Goal: Information Seeking & Learning: Learn about a topic

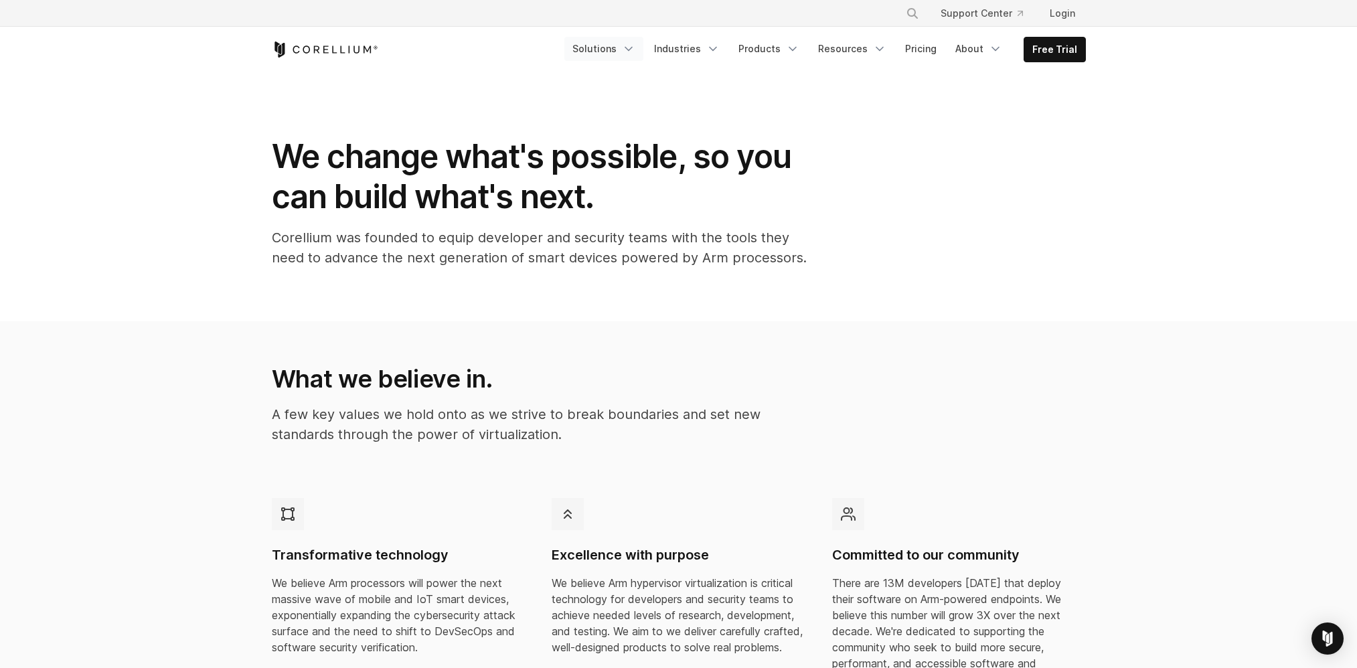
click at [635, 48] on icon "Navigation Menu" at bounding box center [628, 48] width 13 height 13
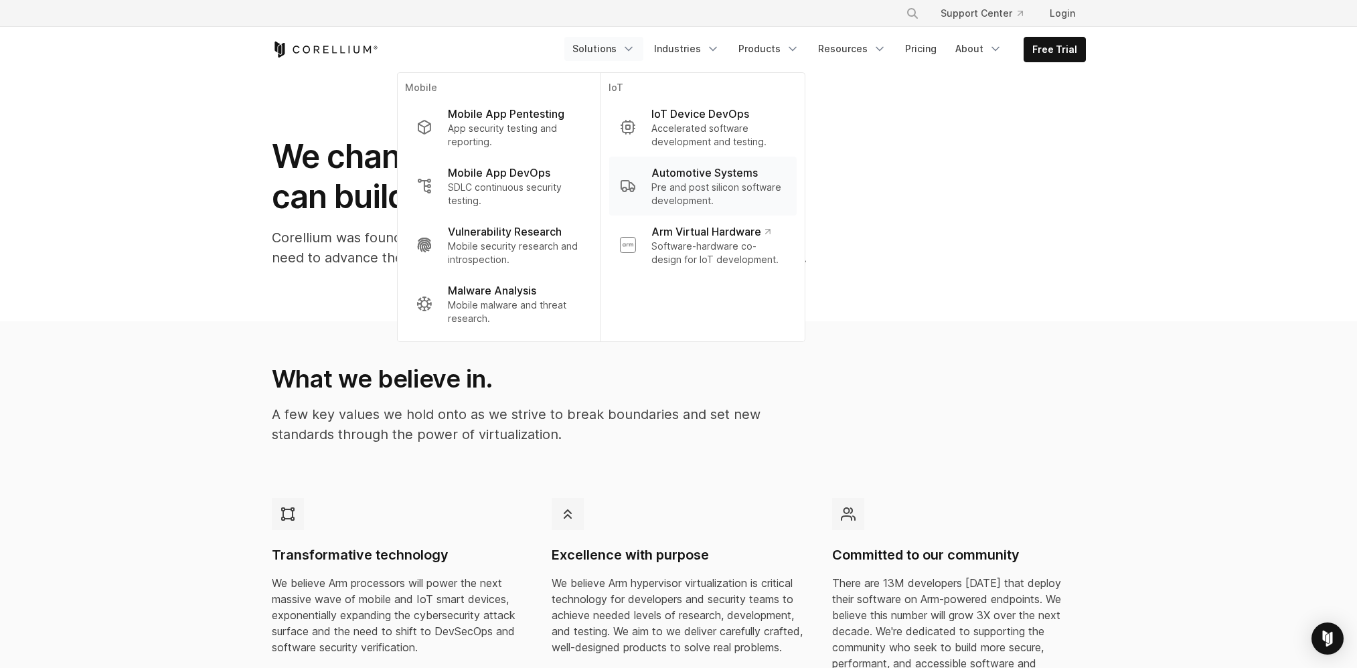
click at [717, 169] on p "Automotive Systems" at bounding box center [704, 173] width 106 height 16
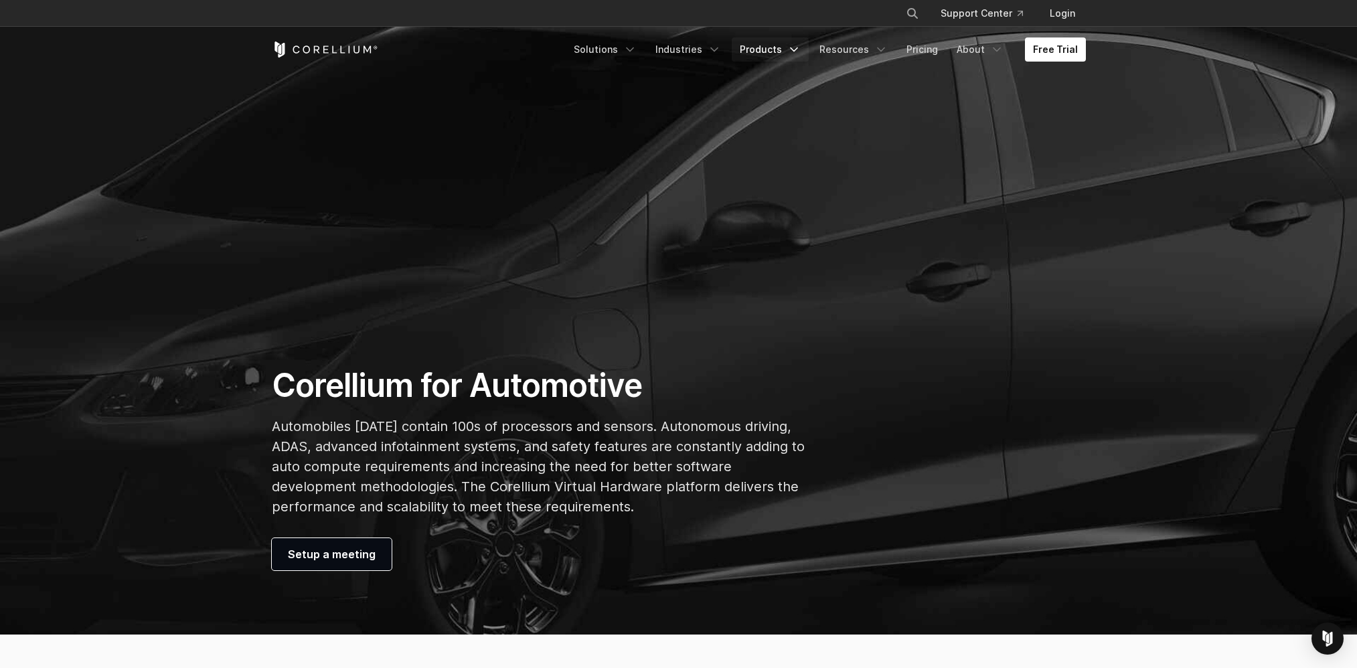
click at [789, 55] on link "Products" at bounding box center [770, 49] width 77 height 24
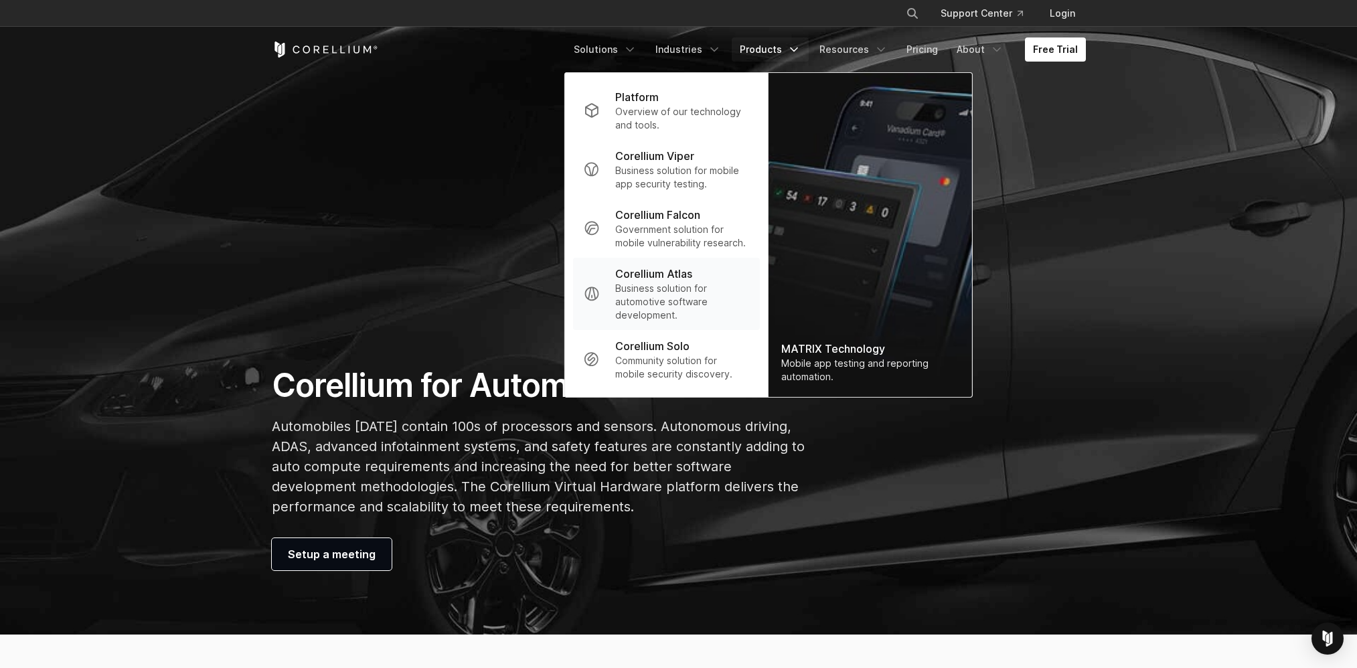
click at [685, 275] on p "Corellium Atlas" at bounding box center [653, 274] width 77 height 16
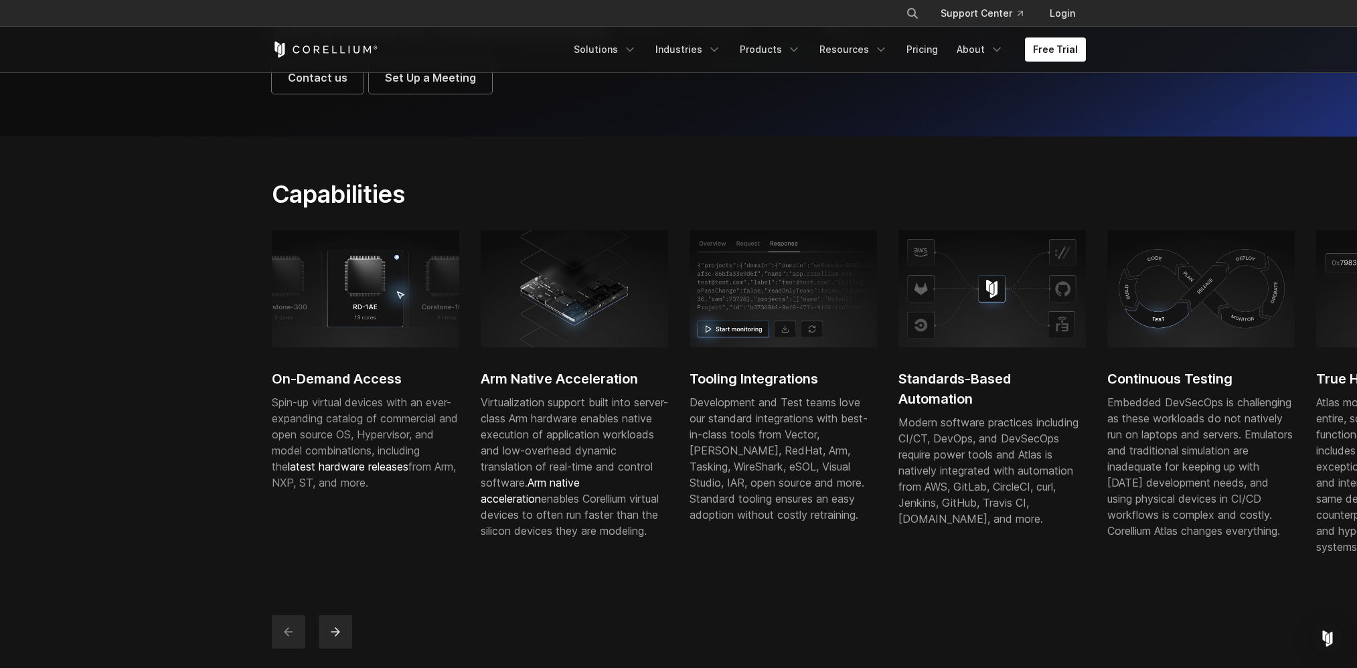
scroll to position [268, 0]
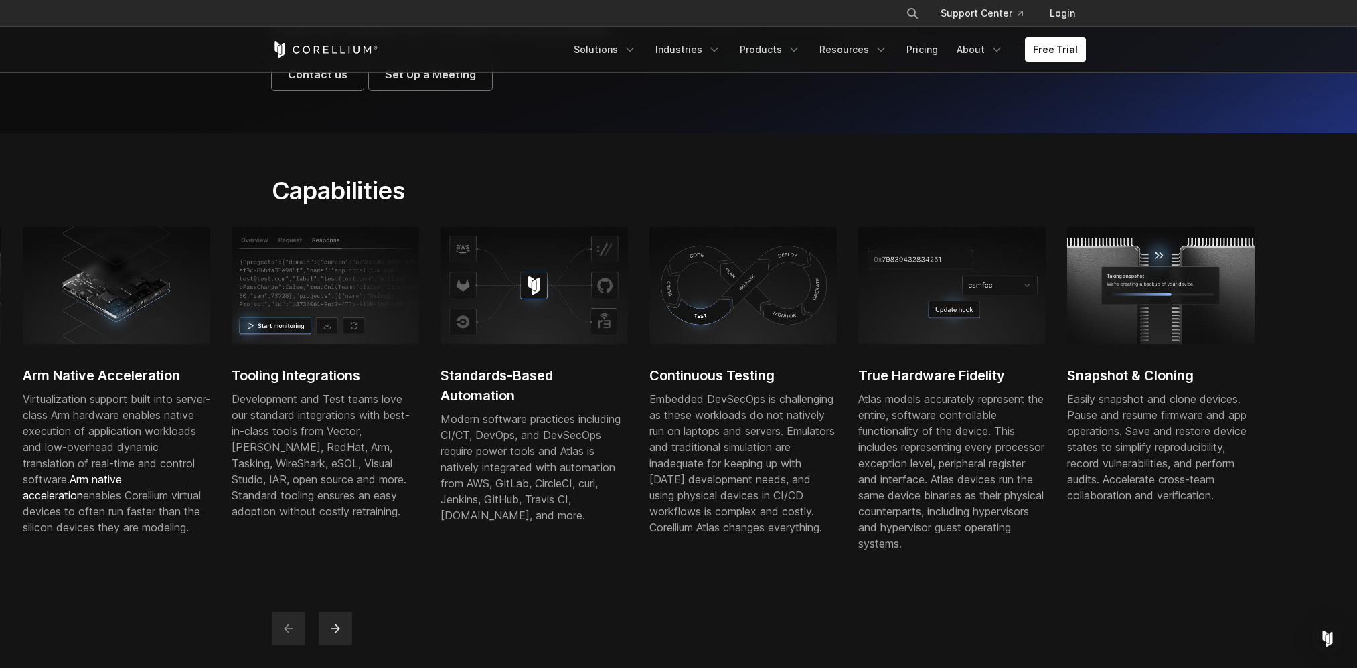
drag, startPoint x: 1200, startPoint y: 425, endPoint x: 611, endPoint y: 374, distance: 591.4
click at [649, 381] on div "Continuous Testing Embedded DevSecOps is challenging as these workloads do not …" at bounding box center [742, 389] width 187 height 324
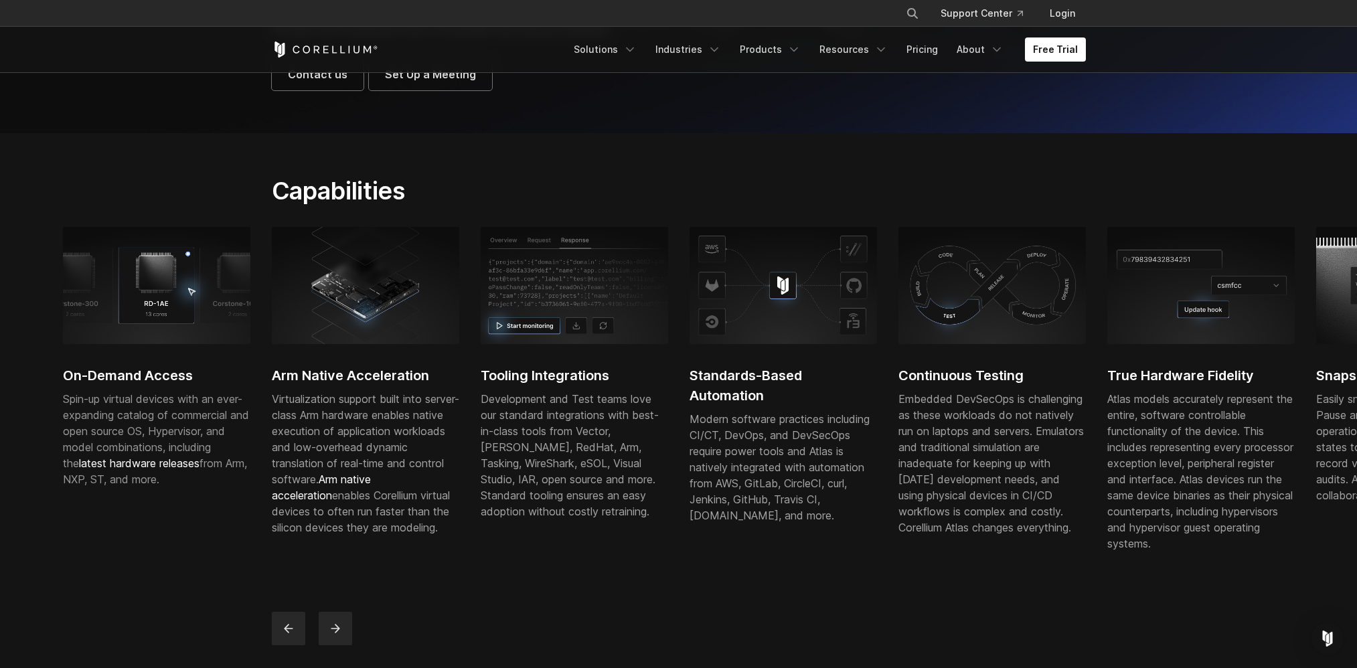
drag, startPoint x: 966, startPoint y: 437, endPoint x: 651, endPoint y: 422, distance: 315.7
click at [899, 446] on div "Embedded DevSecOps is challenging as these workloads do not natively run on lap…" at bounding box center [992, 463] width 187 height 145
drag, startPoint x: 877, startPoint y: 437, endPoint x: 159, endPoint y: 369, distance: 721.7
click at [159, 369] on div "On-Demand Access Spin-up virtual devices with an ever-expanding catalog of comm…" at bounding box center [794, 402] width 1462 height 351
drag, startPoint x: 1064, startPoint y: 378, endPoint x: 624, endPoint y: 390, distance: 440.1
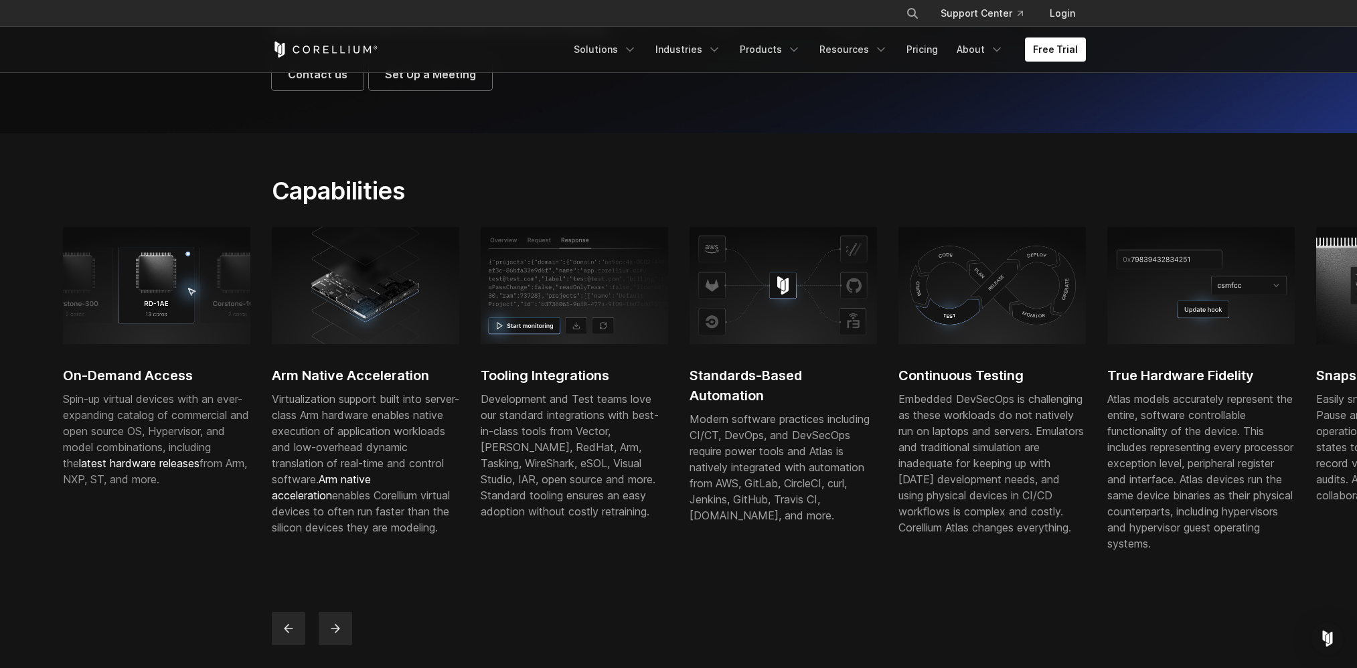
click at [624, 392] on div "On-Demand Access Spin-up virtual devices with an ever-expanding catalog of comm…" at bounding box center [794, 402] width 1462 height 351
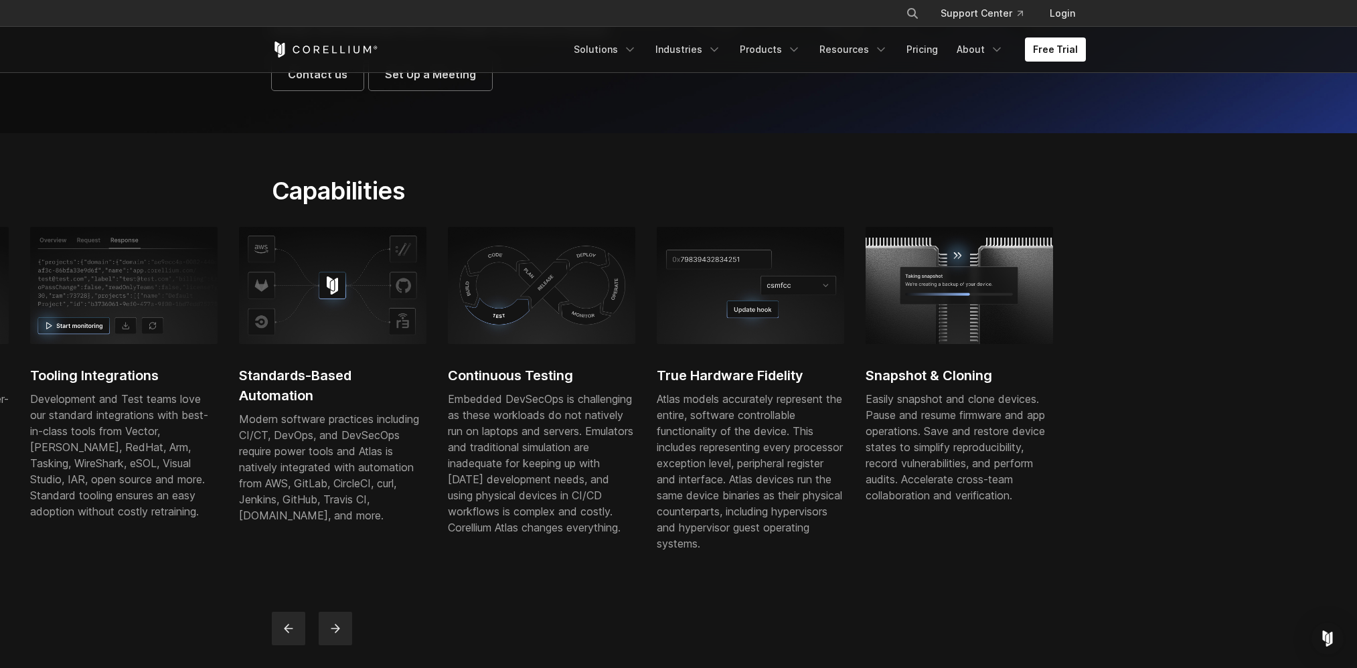
drag, startPoint x: 1248, startPoint y: 325, endPoint x: 797, endPoint y: 358, distance: 451.8
click at [797, 343] on img at bounding box center [750, 285] width 187 height 117
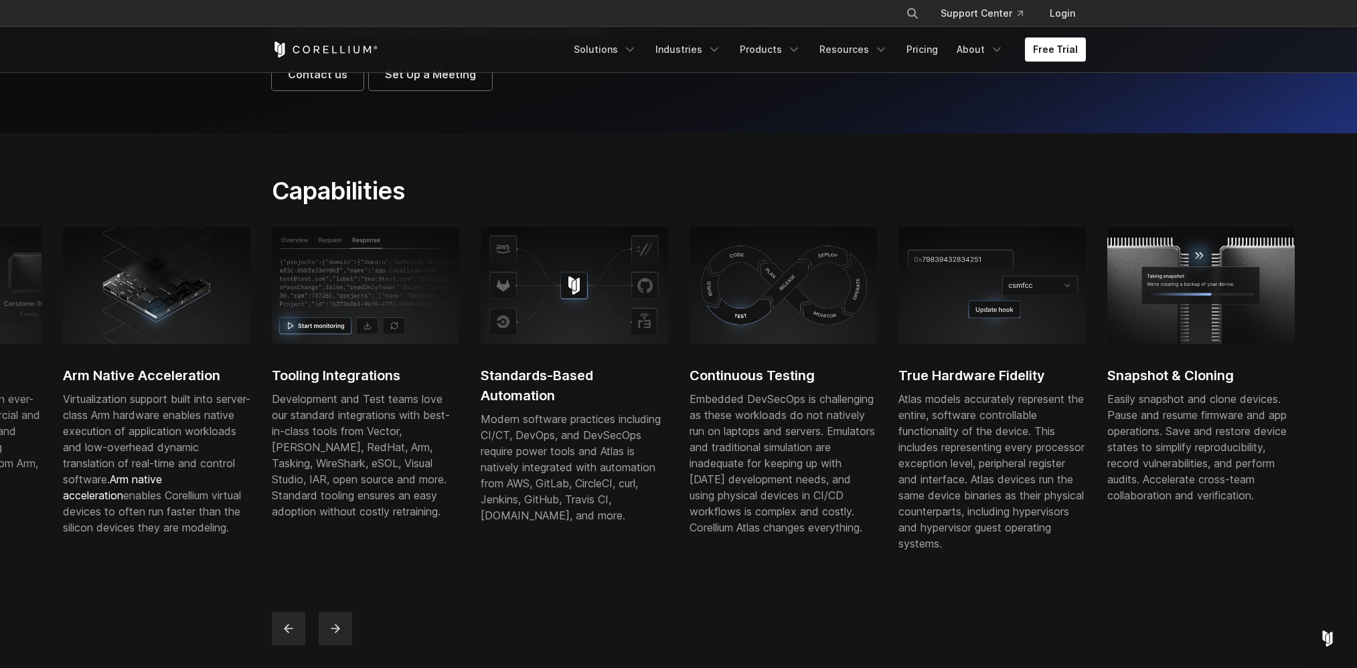
click at [91, 181] on section "Capabilities On-Demand Access Spin-up virtual devices with an ever-expanding ca…" at bounding box center [678, 410] width 1357 height 555
click at [631, 42] on link "Solutions" at bounding box center [605, 49] width 79 height 24
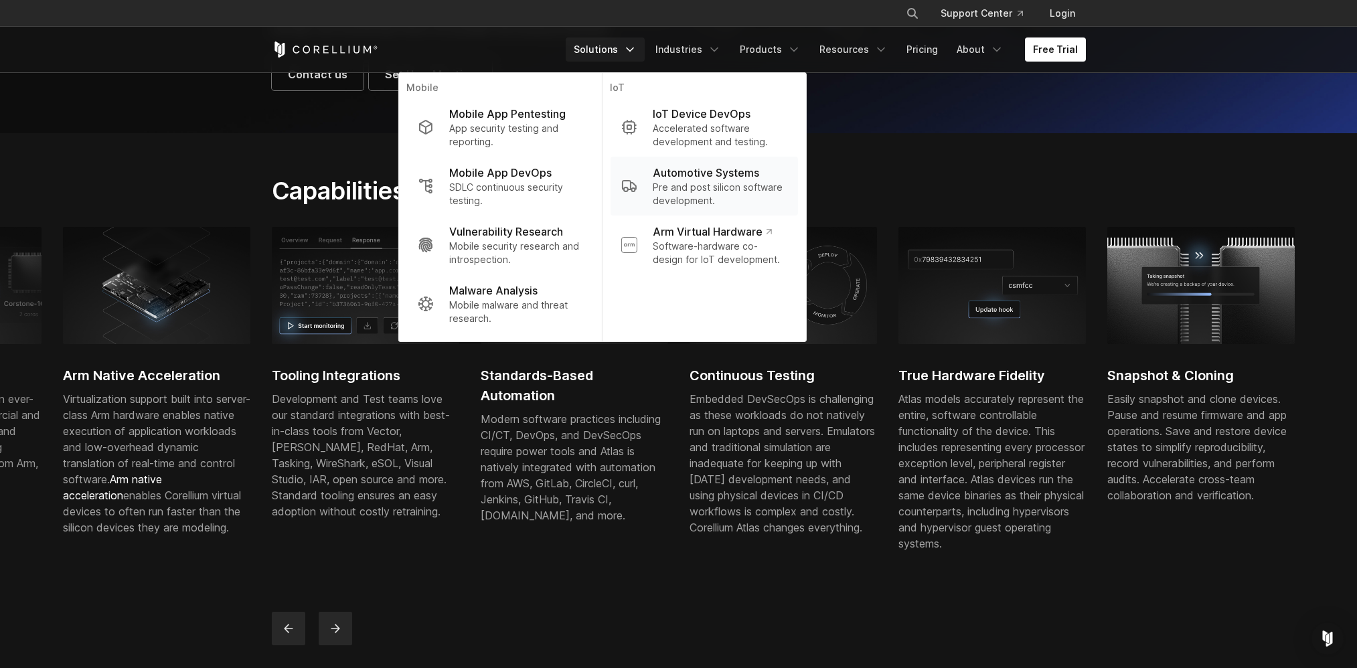
click at [714, 180] on p "Automotive Systems" at bounding box center [706, 173] width 106 height 16
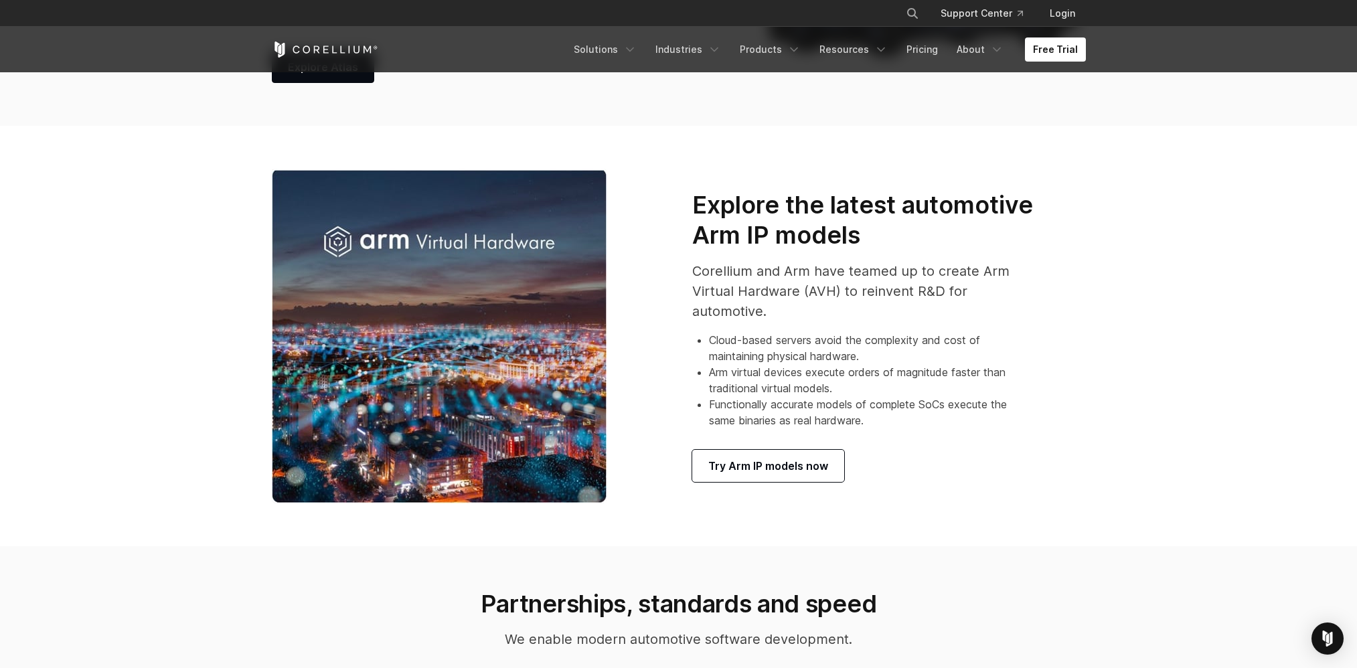
scroll to position [803, 0]
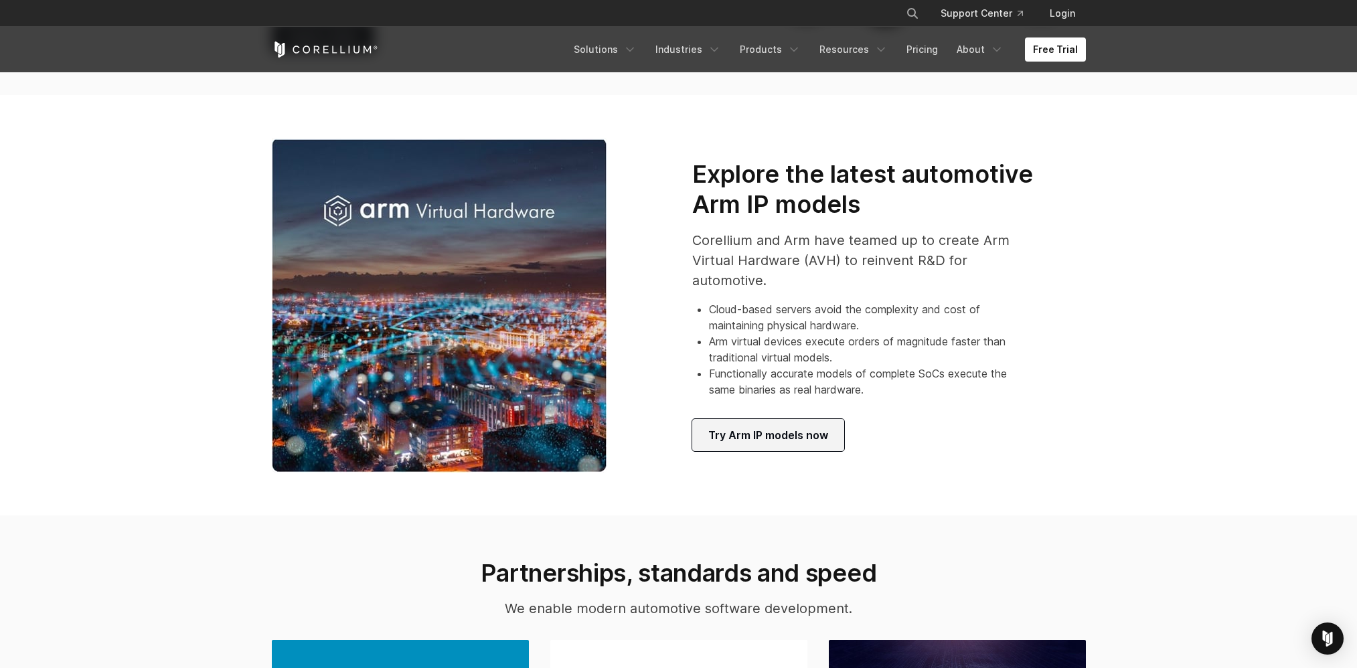
click at [743, 433] on span "Try Arm IP models now" at bounding box center [768, 435] width 120 height 16
